Goal: Check status

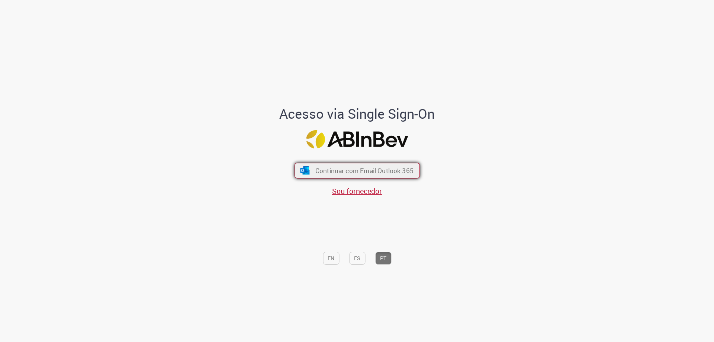
click at [350, 171] on span "Continuar com Email Outlook 365" at bounding box center [364, 170] width 98 height 9
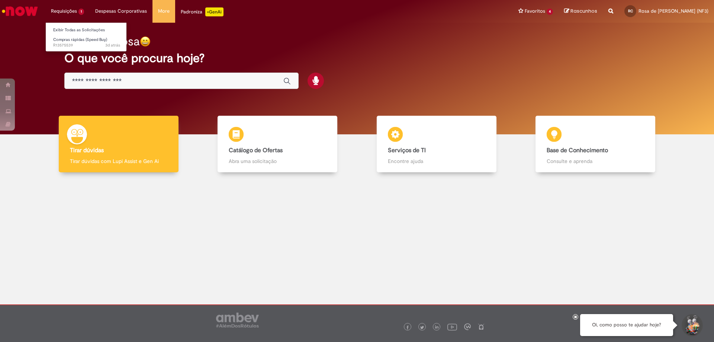
click at [63, 10] on li "Requisições 1 Exibir Todas as Solicitações Compras rápidas (Speed Buy) 3d atrás…" at bounding box center [67, 11] width 44 height 22
click at [70, 40] on span "Compras rápidas (Speed Buy)" at bounding box center [80, 40] width 54 height 6
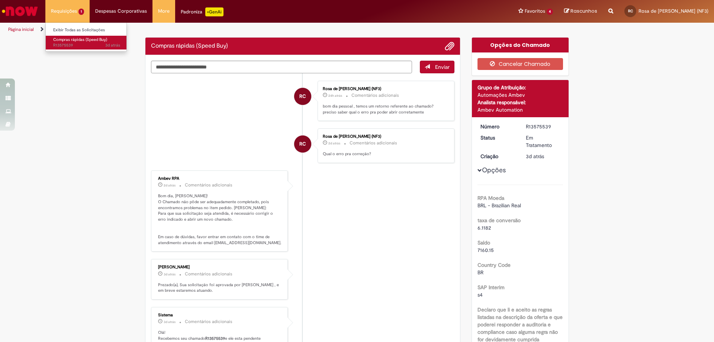
click at [61, 42] on span "3d atrás 3 dias atrás R13575539" at bounding box center [86, 45] width 67 height 6
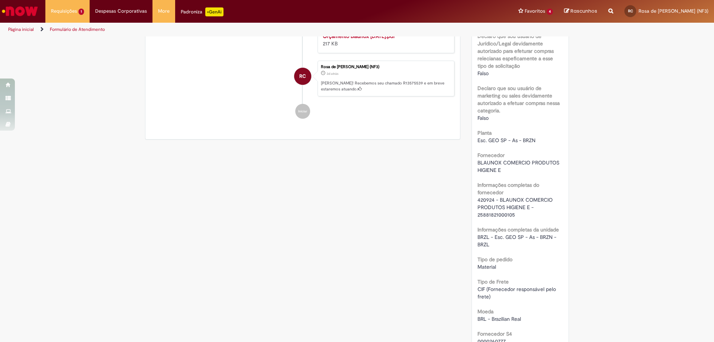
scroll to position [564, 0]
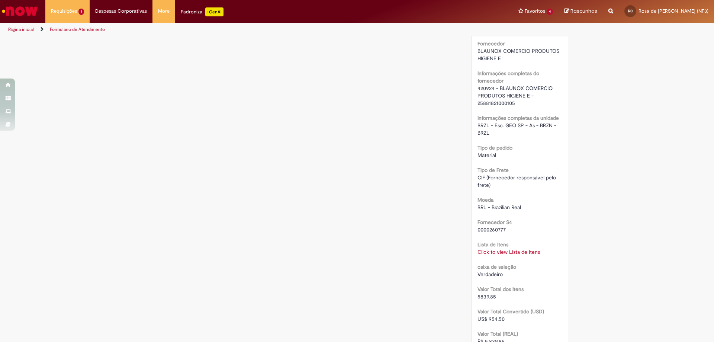
click at [495, 254] on link "Click to view Lista de Itens" at bounding box center [509, 251] width 62 height 7
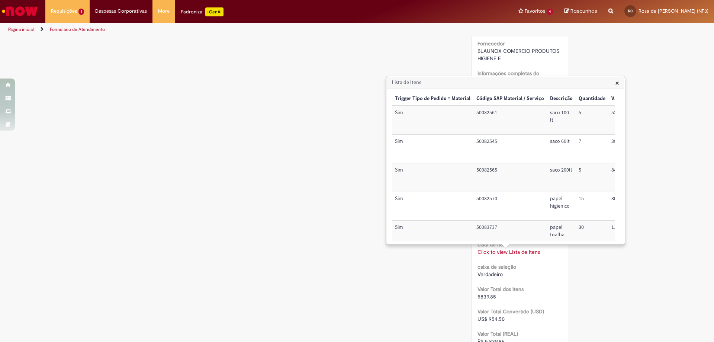
scroll to position [50, 0]
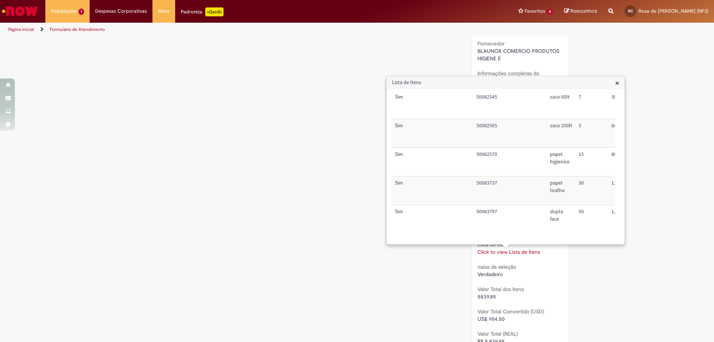
click at [617, 82] on span "×" at bounding box center [617, 83] width 4 height 10
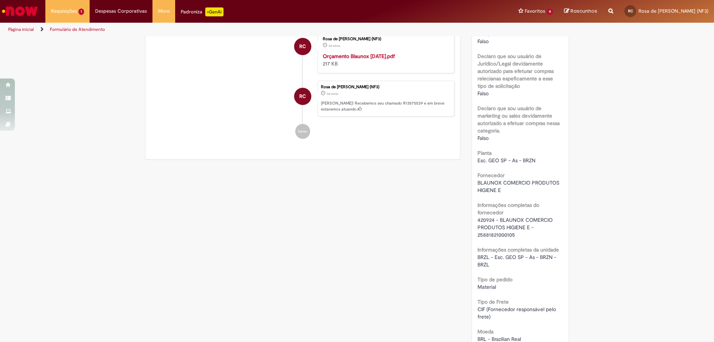
scroll to position [581, 0]
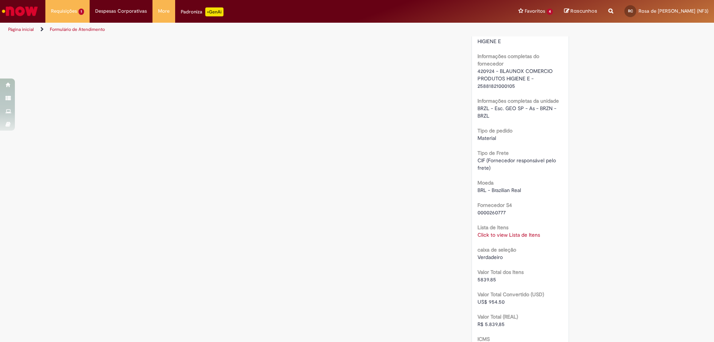
click at [500, 235] on link "Click to view Lista de Itens" at bounding box center [509, 234] width 62 height 7
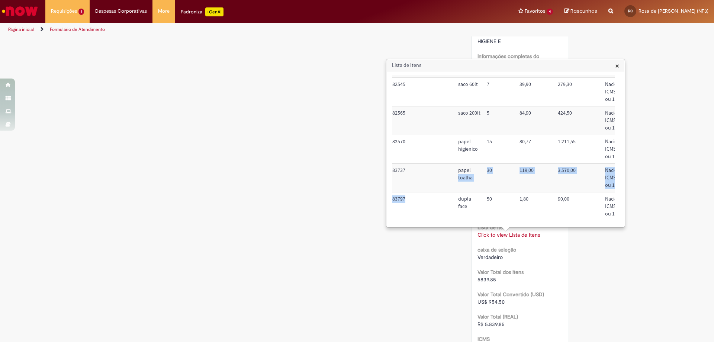
scroll to position [50, 92]
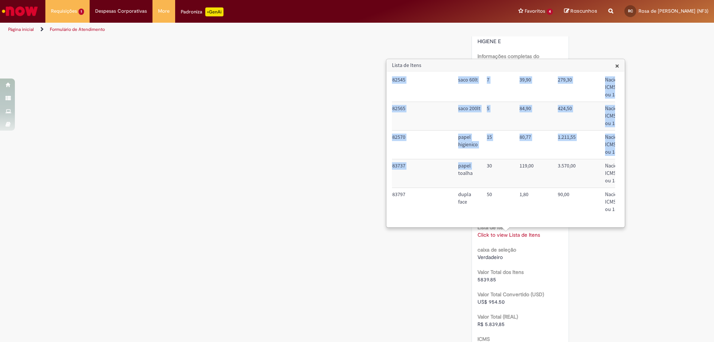
drag, startPoint x: 458, startPoint y: 218, endPoint x: 440, endPoint y: 222, distance: 18.7
click at [440, 222] on div "Trigger Tipo de Pedido = Material Código SAP Material / Serviço Descrição Quant…" at bounding box center [503, 149] width 223 height 149
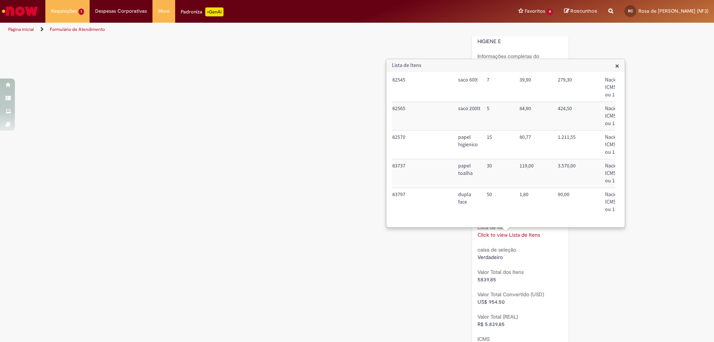
click at [586, 210] on td "90,00" at bounding box center [578, 202] width 47 height 28
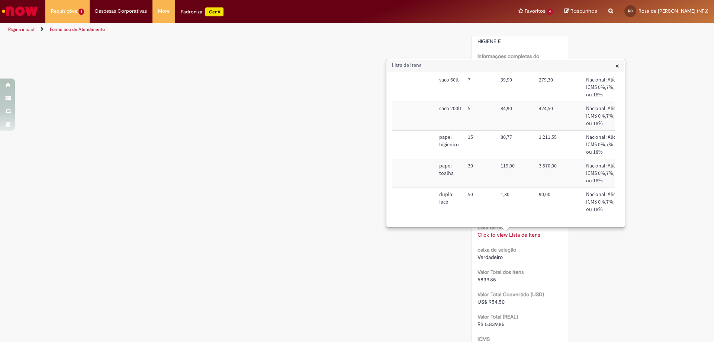
scroll to position [0, 111]
